Goal: Check status: Check status

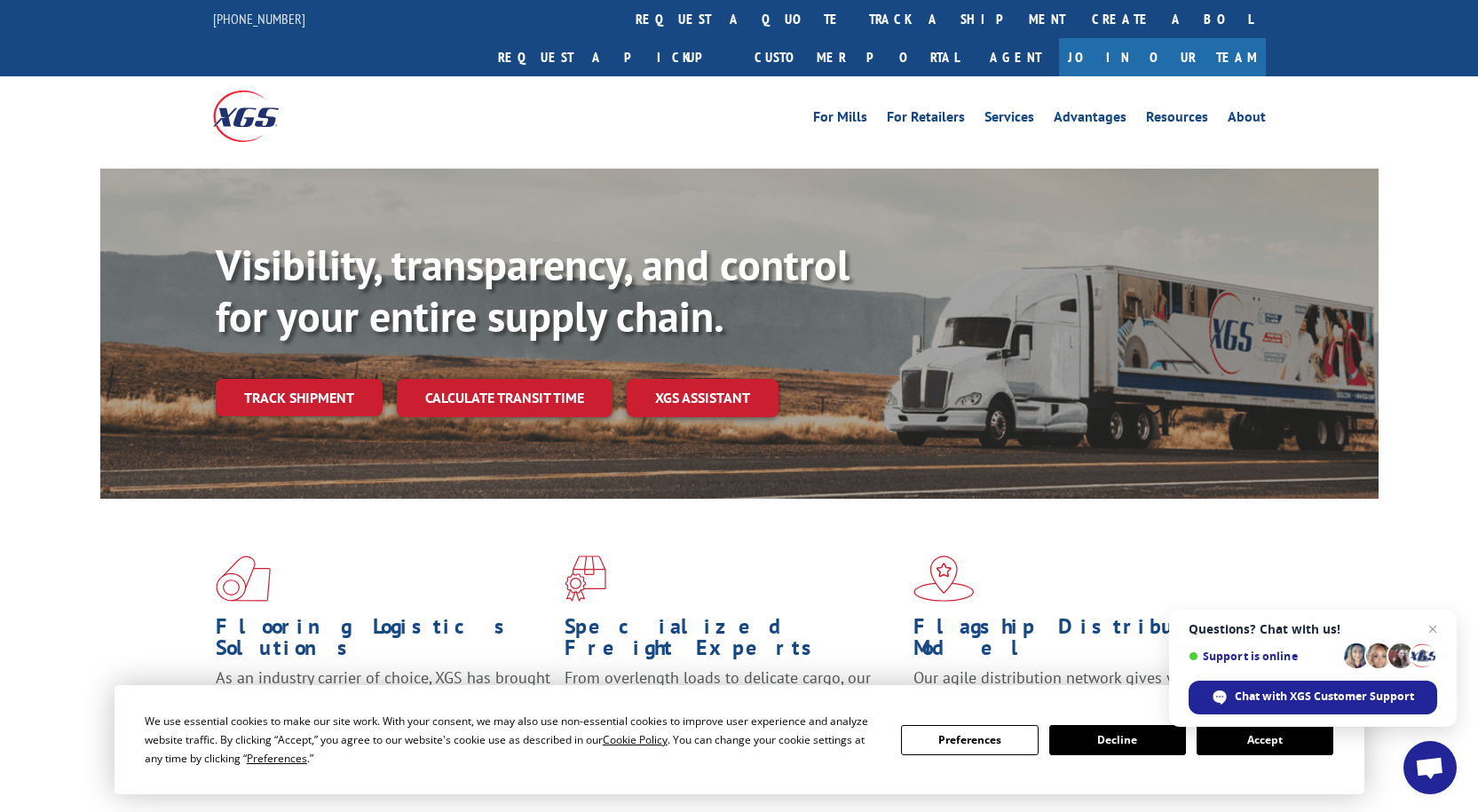
drag, startPoint x: 1308, startPoint y: 747, endPoint x: 1314, endPoint y: 735, distance: 13.4
click at [1308, 746] on button "Accept" at bounding box center [1264, 740] width 137 height 30
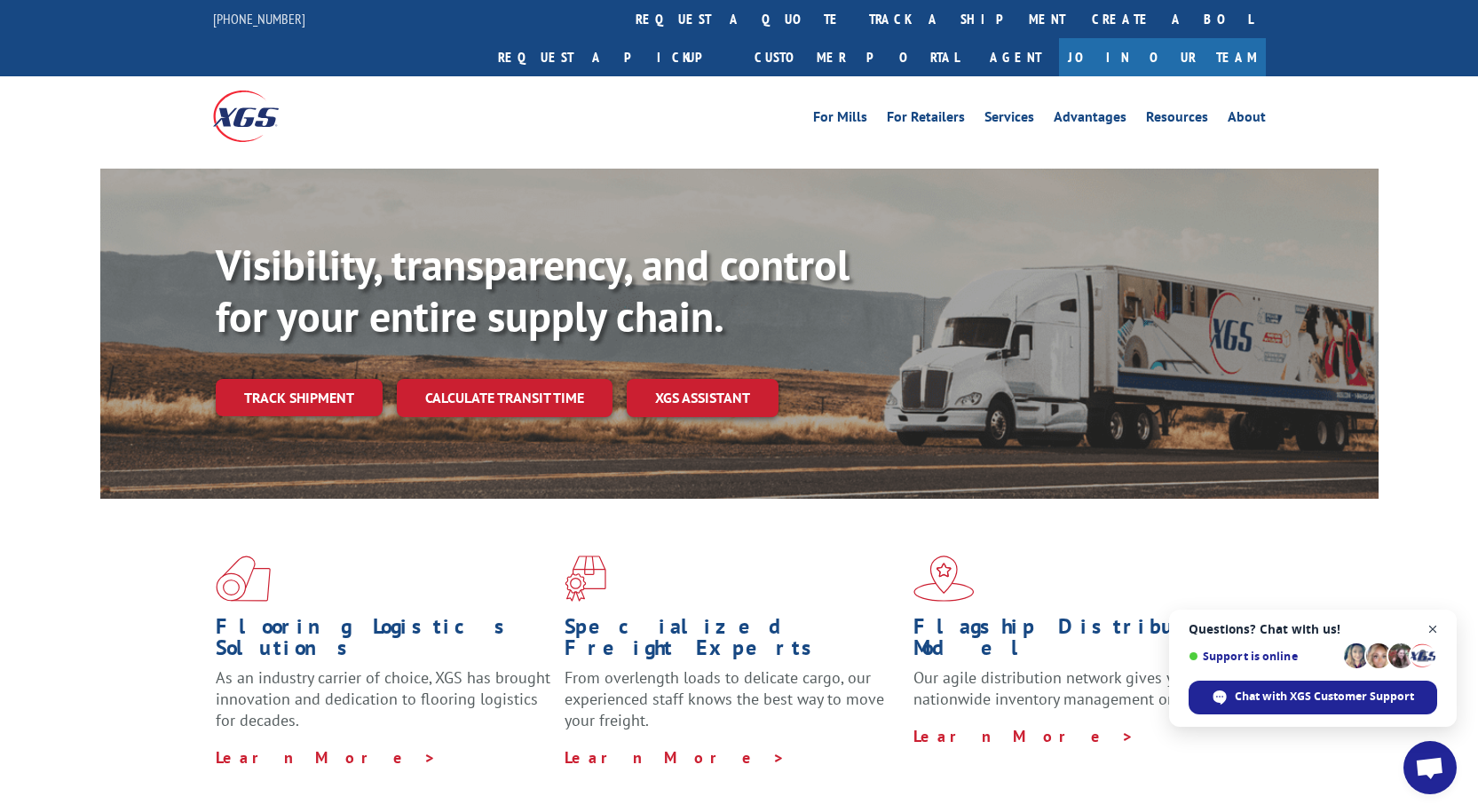
click at [1437, 628] on span "Close chat" at bounding box center [1433, 629] width 22 height 22
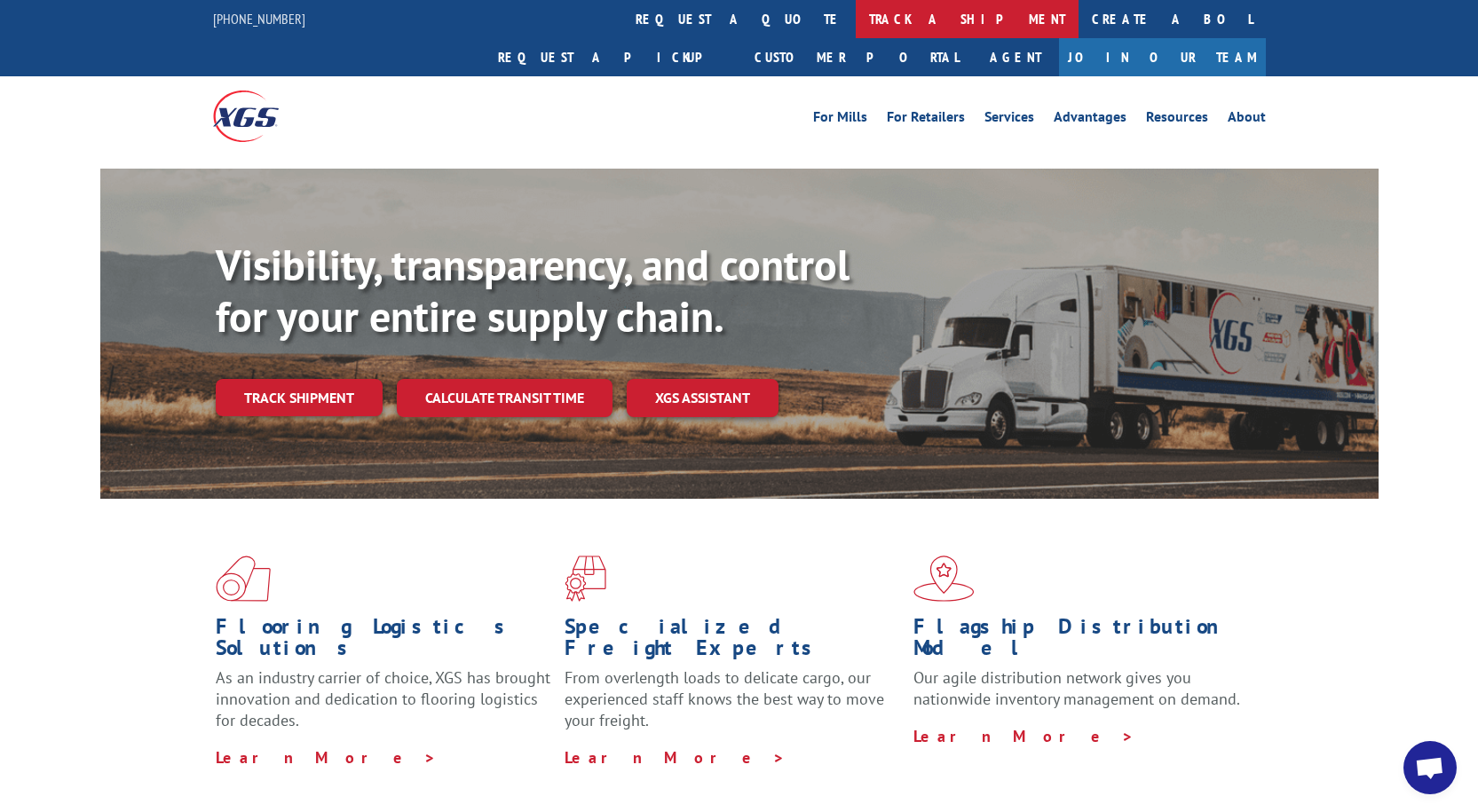
click at [856, 15] on link "track a shipment" at bounding box center [967, 19] width 223 height 38
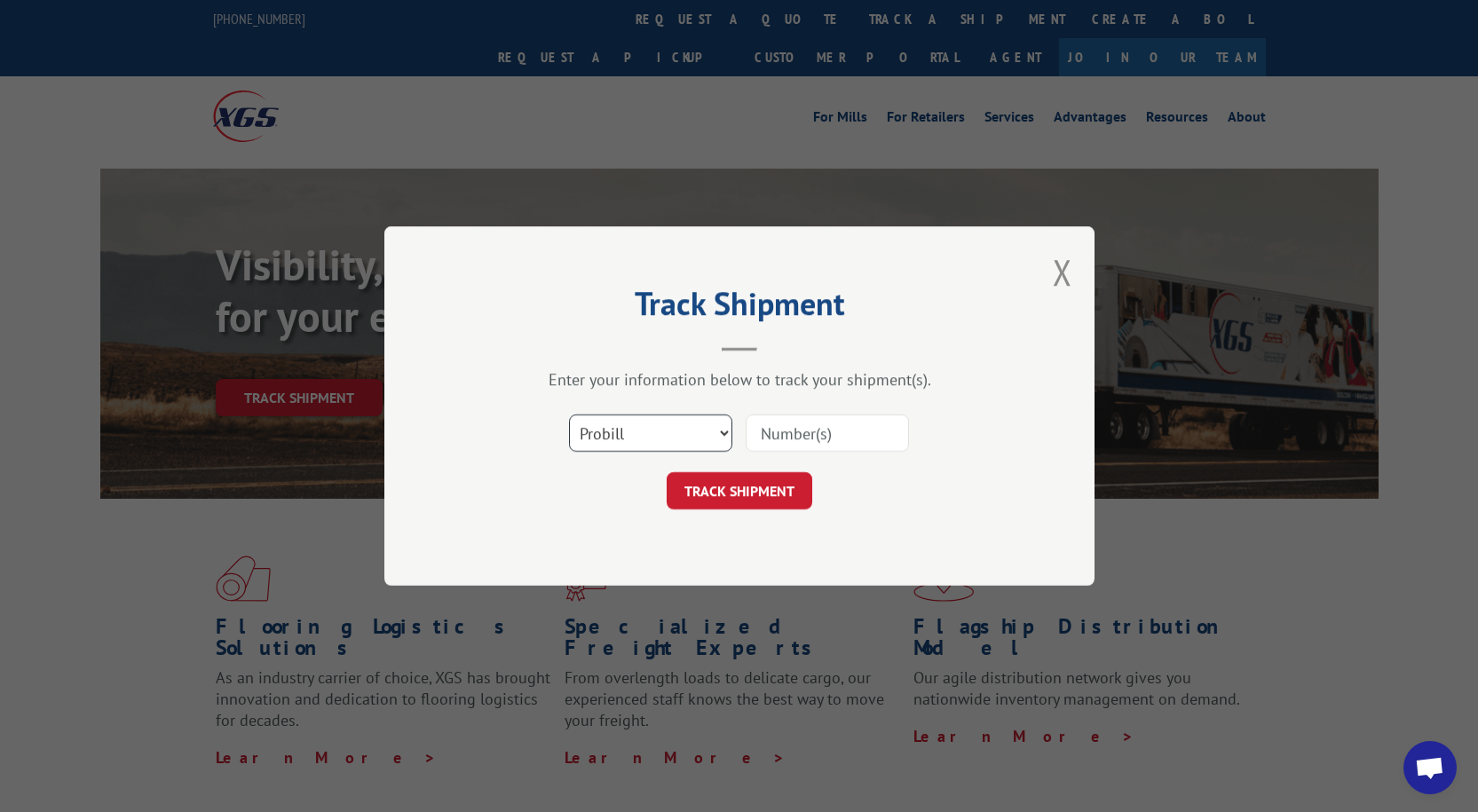
click at [650, 452] on select "Select category... Probill BOL PO" at bounding box center [651, 432] width 164 height 37
select select "po"
click at [569, 414] on select "Select category... Probill BOL PO" at bounding box center [651, 432] width 164 height 37
click at [862, 434] on input at bounding box center [827, 432] width 164 height 37
paste input "01533538"
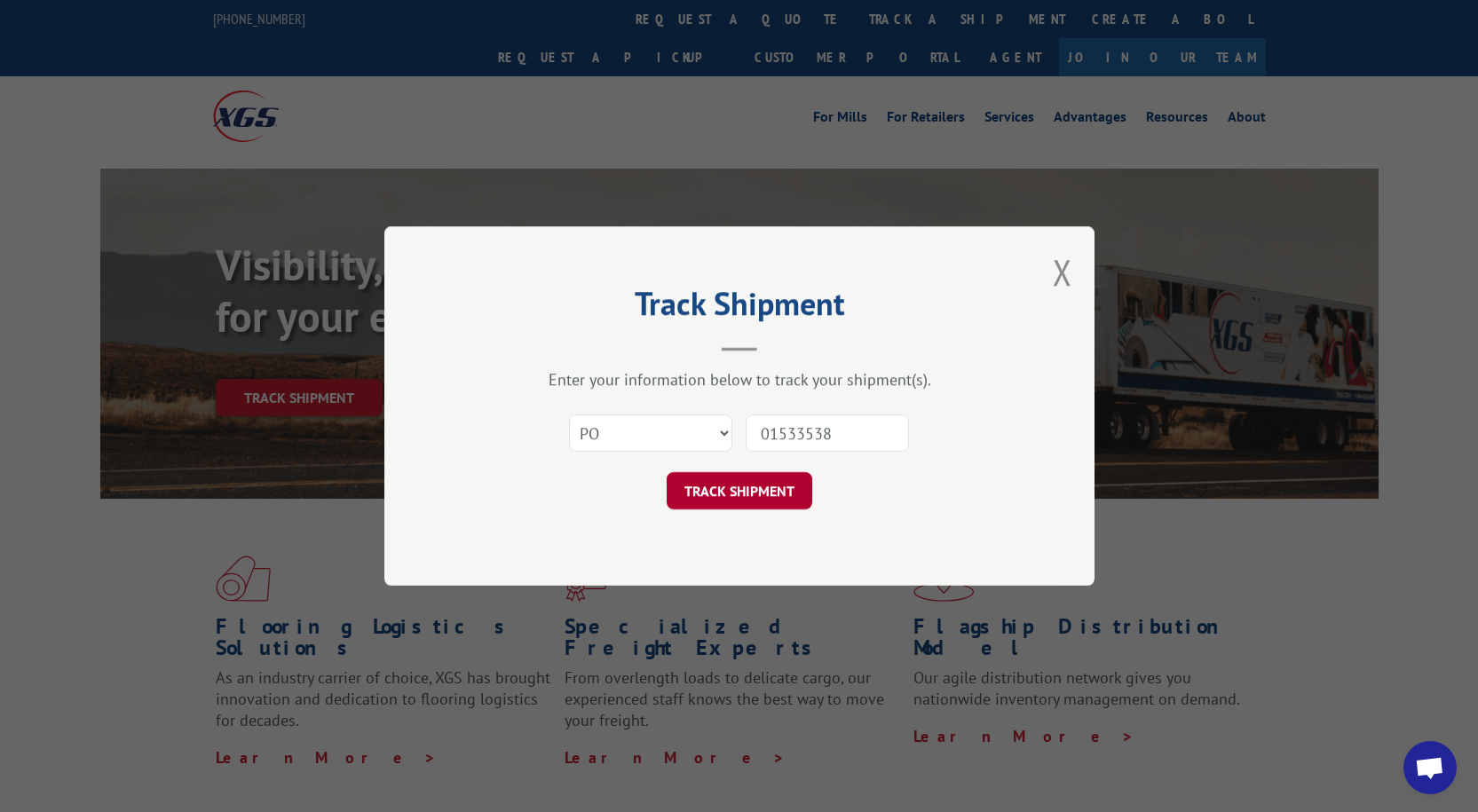
type input "01533538"
click at [755, 495] on button "TRACK SHIPMENT" at bounding box center [739, 490] width 146 height 37
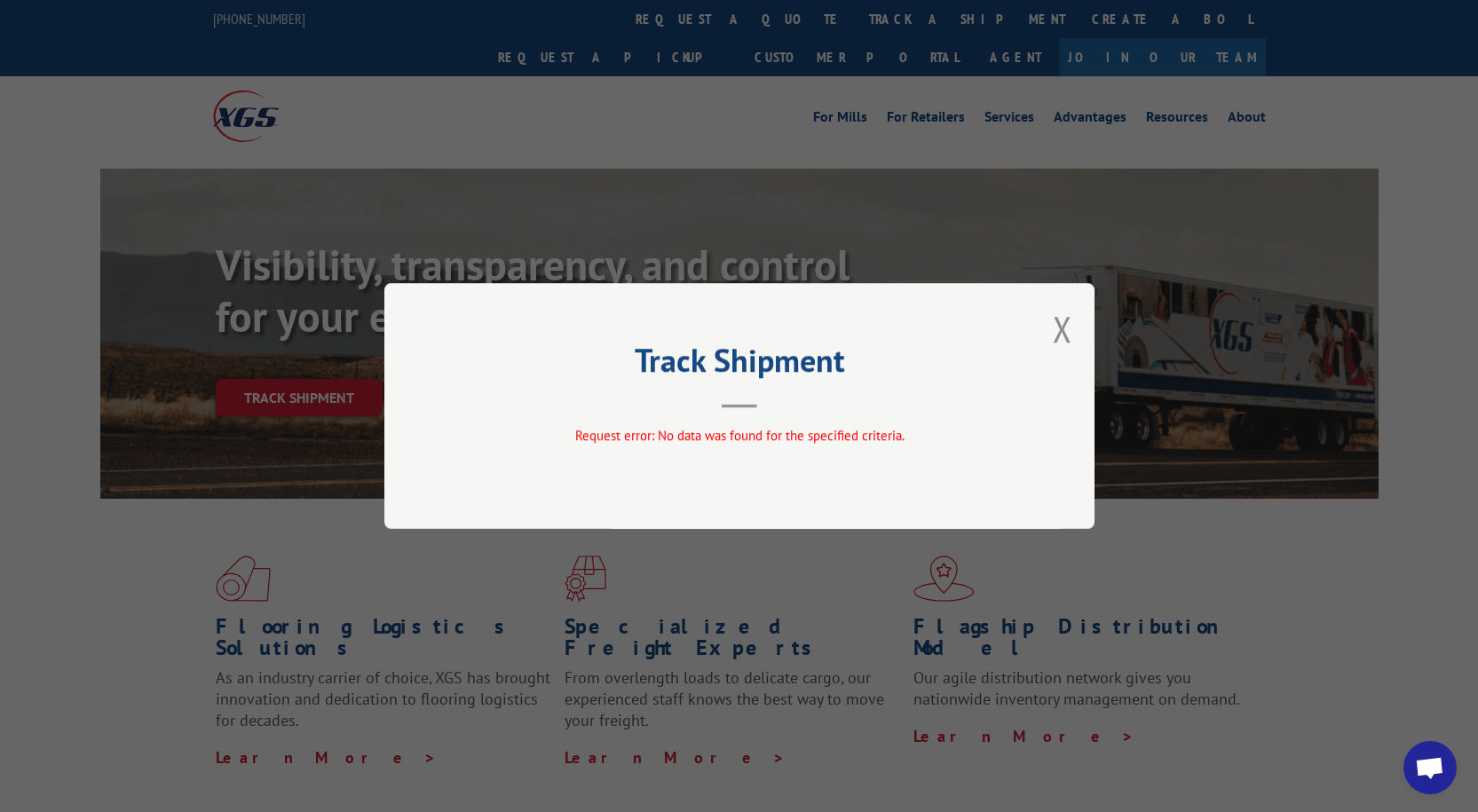
drag, startPoint x: 1066, startPoint y: 336, endPoint x: 1049, endPoint y: 348, distance: 20.8
click at [1063, 339] on button "Close modal" at bounding box center [1063, 328] width 20 height 47
